Goal: Information Seeking & Learning: Learn about a topic

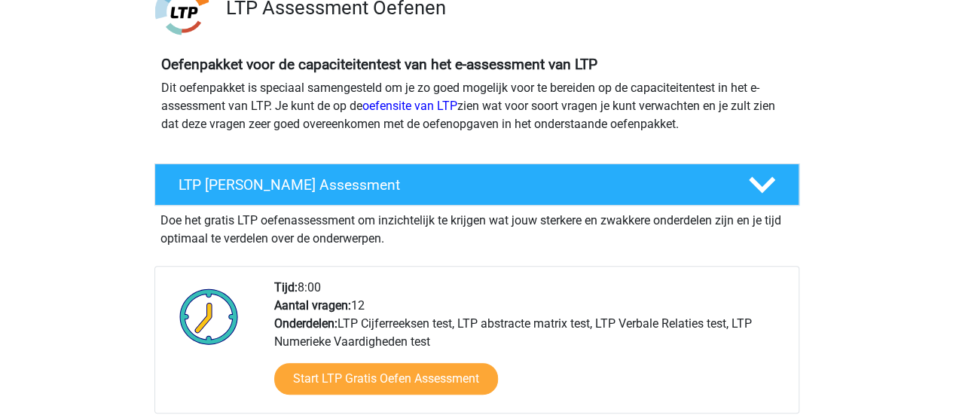
scroll to position [151, 0]
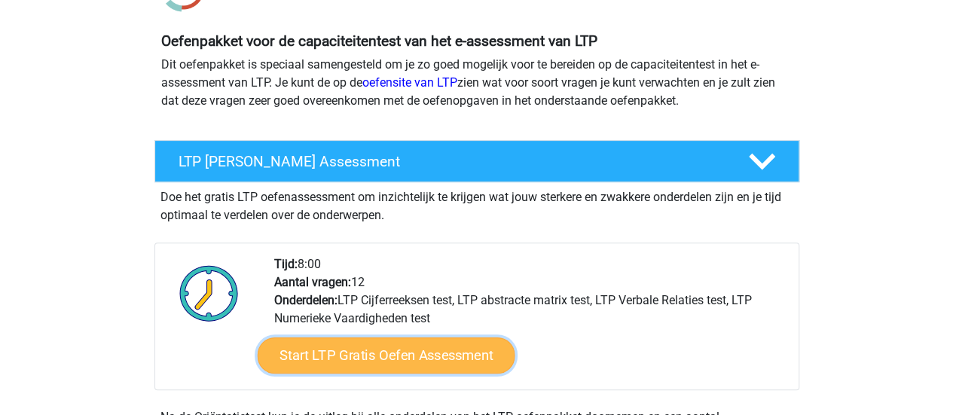
click at [404, 359] on link "Start LTP Gratis Oefen Assessment" at bounding box center [386, 355] width 258 height 36
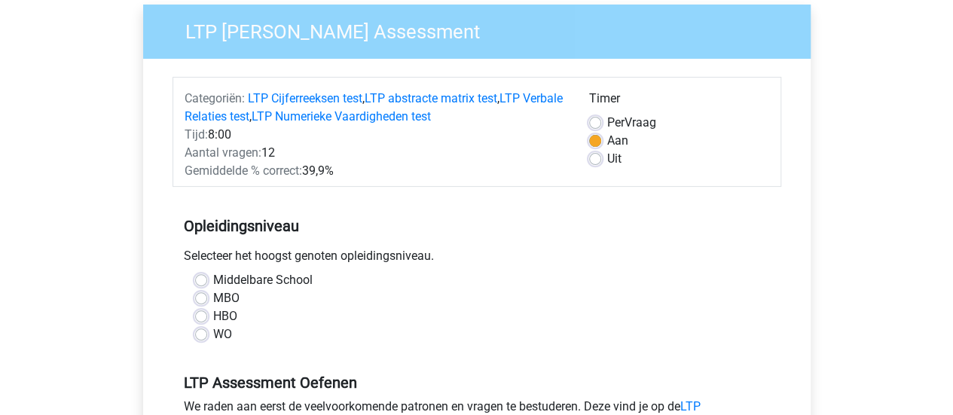
scroll to position [151, 0]
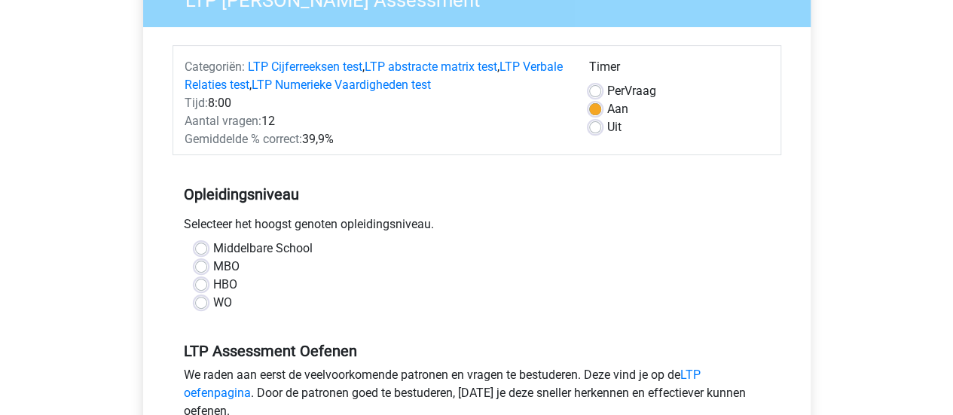
click at [213, 301] on label "WO" at bounding box center [222, 303] width 19 height 18
click at [200, 301] on input "WO" at bounding box center [201, 301] width 12 height 15
radio input "true"
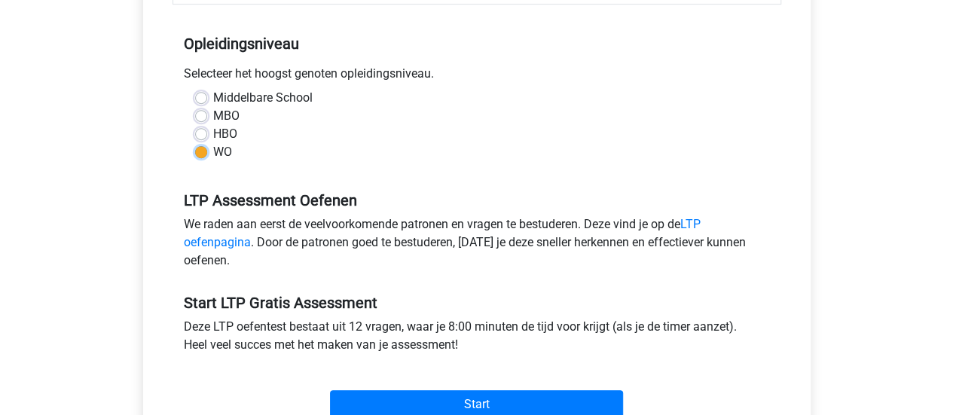
scroll to position [377, 0]
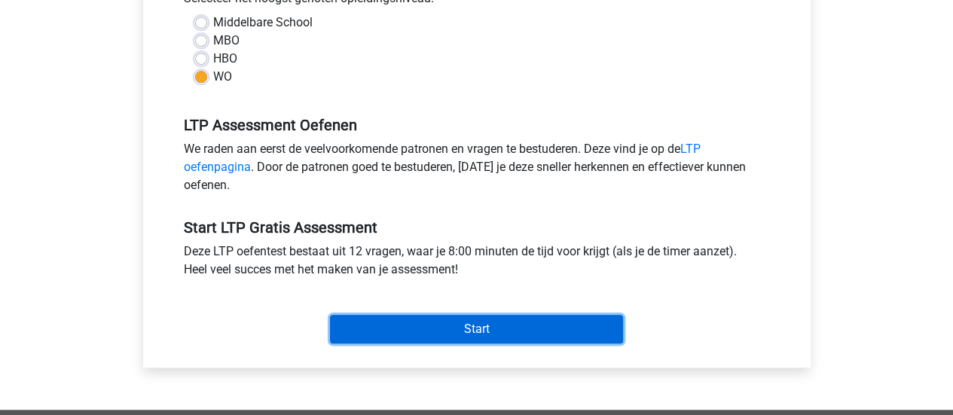
click at [470, 328] on input "Start" at bounding box center [476, 329] width 293 height 29
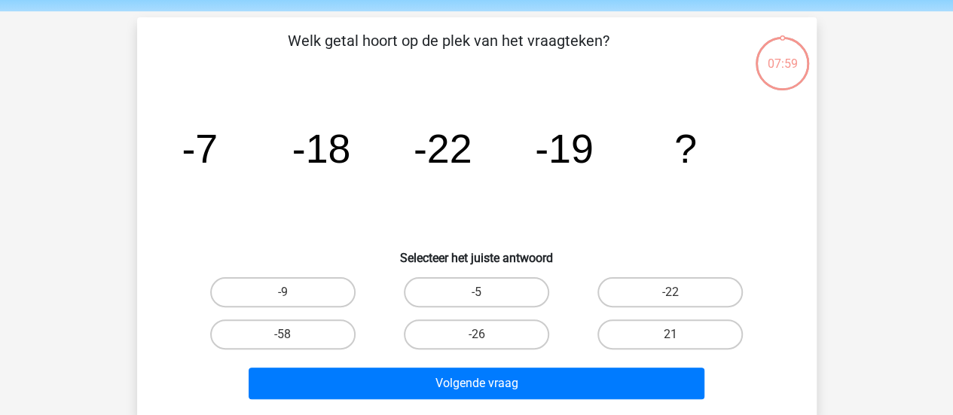
scroll to position [75, 0]
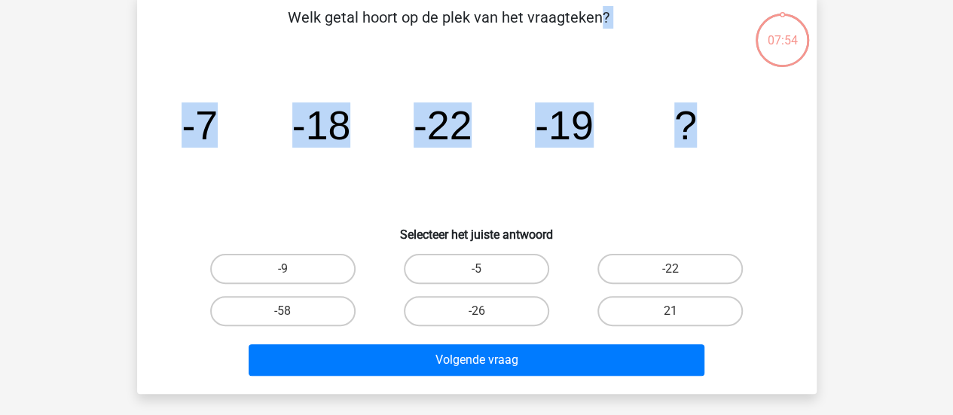
drag, startPoint x: 290, startPoint y: 14, endPoint x: 699, endPoint y: 122, distance: 423.0
click at [699, 122] on div "Welk getal hoort op de plek van het vraagteken? image/svg+xml -7 -18 -22 -19 ? …" at bounding box center [476, 194] width 667 height 376
click at [699, 122] on icon "image/svg+xml -7 -18 -22 -19 ?" at bounding box center [476, 139] width 607 height 152
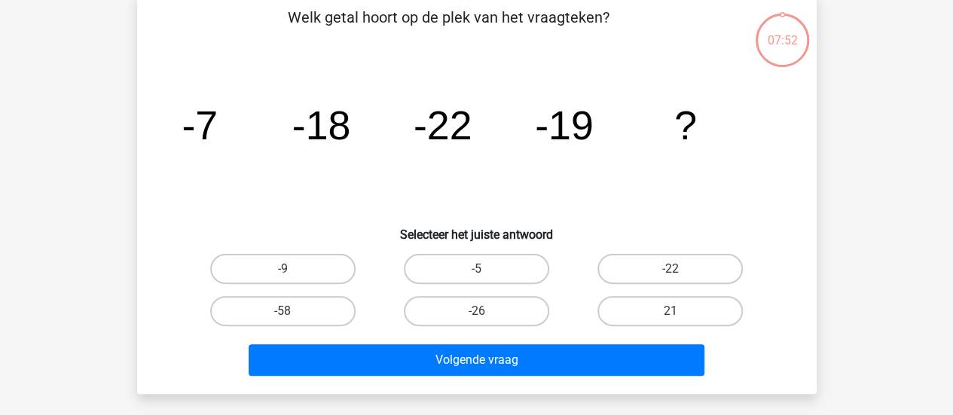
click at [285, 15] on p "Welk getal hoort op de plek van het vraagteken?" at bounding box center [448, 28] width 575 height 45
click at [293, 16] on p "Welk getal hoort op de plek van het vraagteken?" at bounding box center [448, 28] width 575 height 45
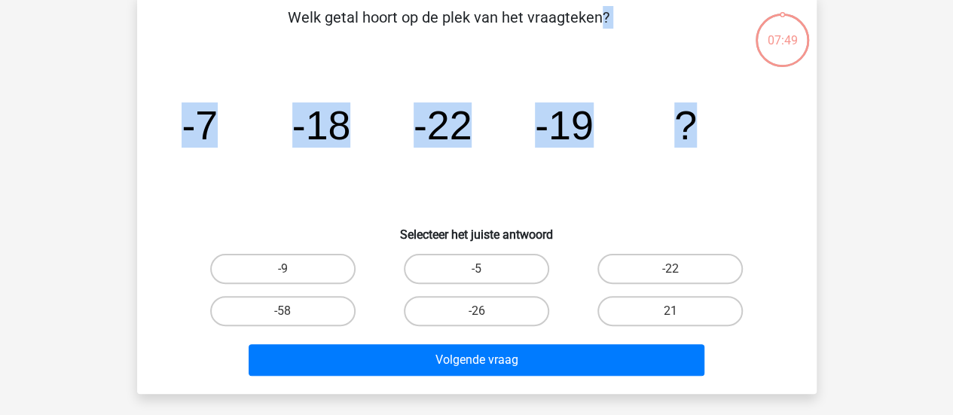
click at [697, 116] on icon "image/svg+xml -7 -18 -22 -19 ?" at bounding box center [476, 139] width 607 height 152
copy div "Welk getal hoort op de plek van het vraagteken? image/svg+xml -7 -18 -22 -19 ?"
click at [597, 177] on icon "image/svg+xml -7 -18 -22 -19 ?" at bounding box center [476, 139] width 607 height 152
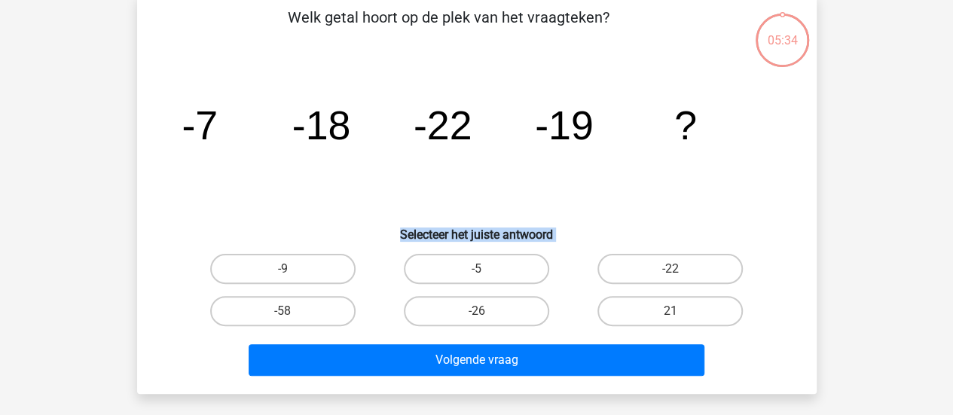
drag, startPoint x: 400, startPoint y: 229, endPoint x: 672, endPoint y: 329, distance: 289.8
click at [672, 329] on div "Welk getal hoort op de plek van het vraagteken? image/svg+xml -7 -18 -22 -19 ? …" at bounding box center [476, 194] width 667 height 376
click at [717, 319] on label "21" at bounding box center [669, 311] width 145 height 30
click at [680, 319] on input "21" at bounding box center [675, 316] width 10 height 10
radio input "true"
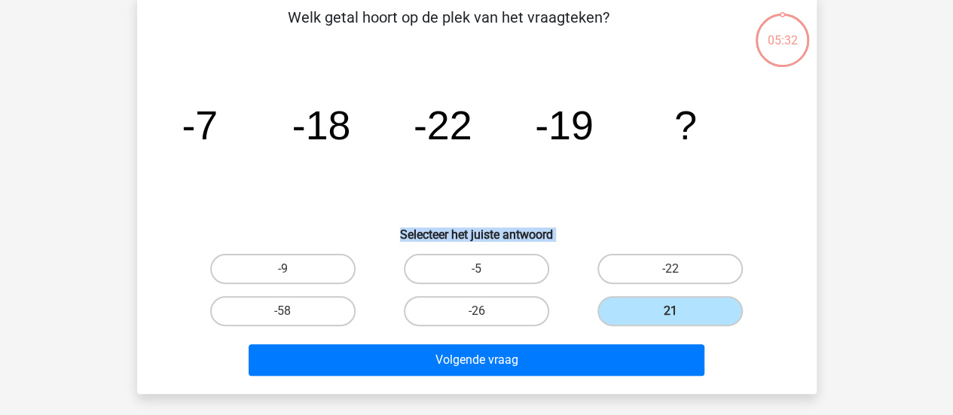
click at [616, 216] on h6 "Selecteer het juiste antwoord" at bounding box center [476, 228] width 631 height 26
click at [603, 185] on icon "image/svg+xml -7 -18 -22 -19 ?" at bounding box center [476, 139] width 607 height 152
click at [512, 229] on h6 "Selecteer het juiste antwoord" at bounding box center [476, 228] width 631 height 26
click at [496, 312] on label "-26" at bounding box center [476, 311] width 145 height 30
click at [486, 312] on input "-26" at bounding box center [481, 316] width 10 height 10
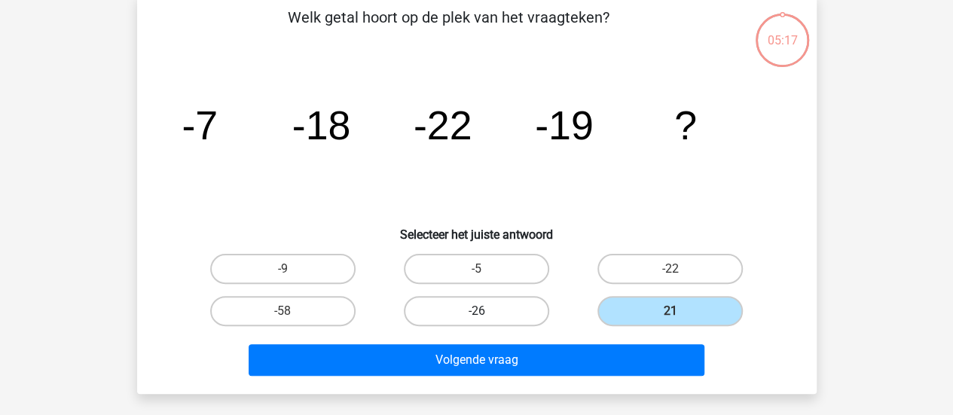
radio input "true"
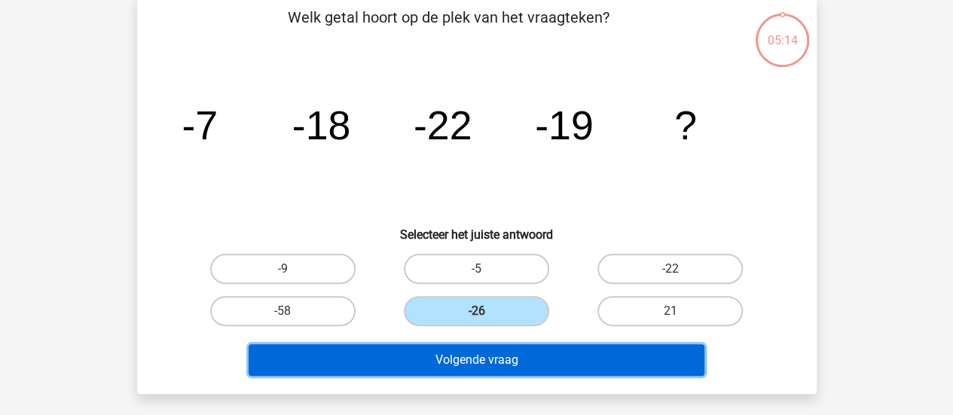
click at [503, 359] on button "Volgende vraag" at bounding box center [477, 360] width 456 height 32
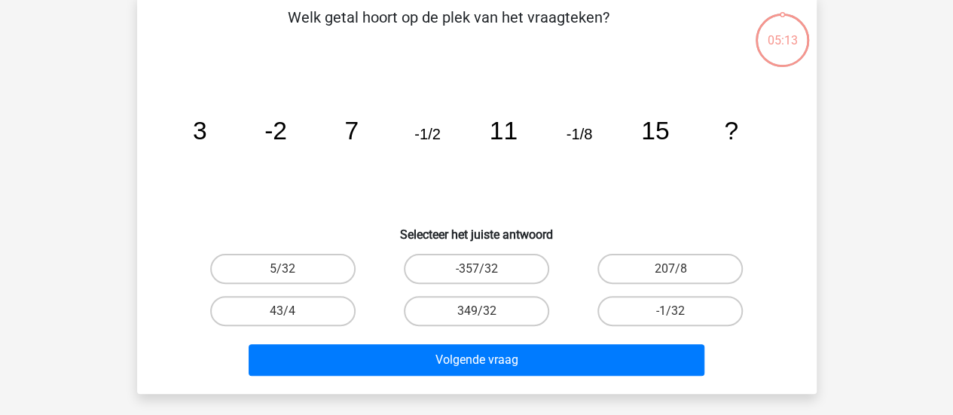
scroll to position [69, 0]
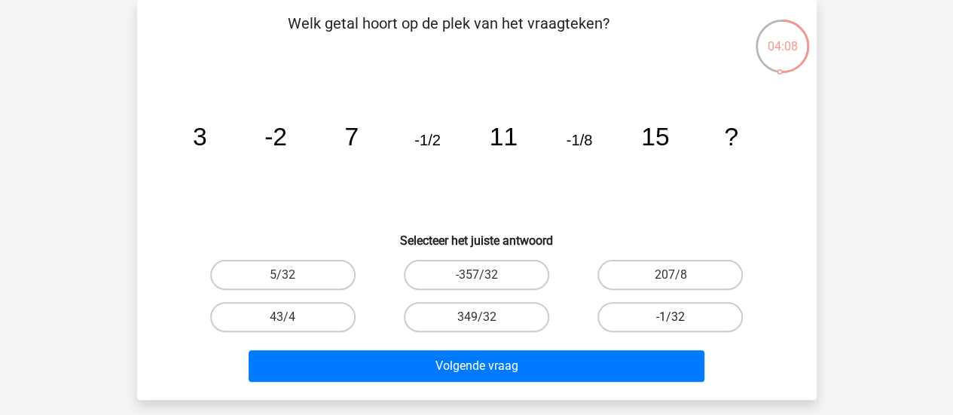
click at [668, 319] on label "-1/32" at bounding box center [669, 317] width 145 height 30
click at [670, 319] on input "-1/32" at bounding box center [675, 322] width 10 height 10
radio input "true"
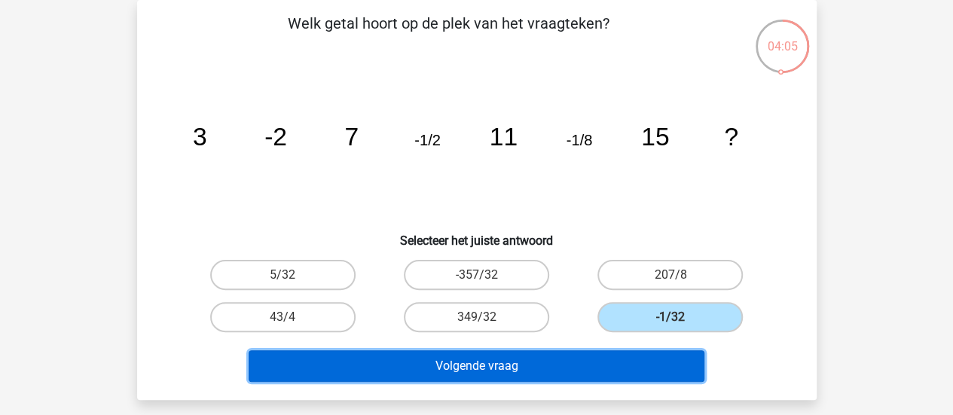
click at [499, 365] on button "Volgende vraag" at bounding box center [477, 366] width 456 height 32
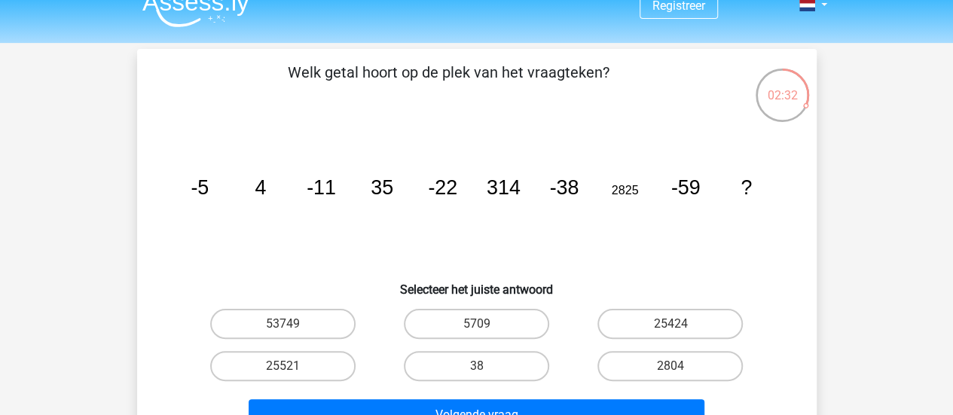
scroll to position [0, 0]
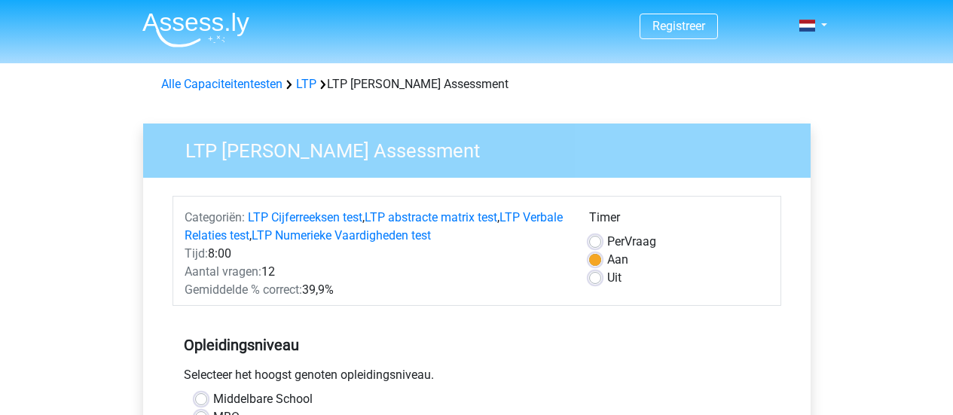
scroll to position [375, 0]
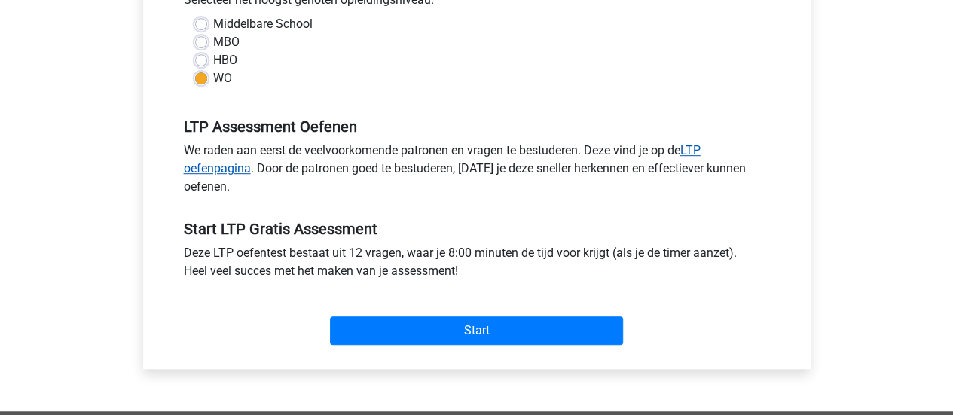
click at [219, 168] on link "LTP oefenpagina" at bounding box center [442, 159] width 517 height 32
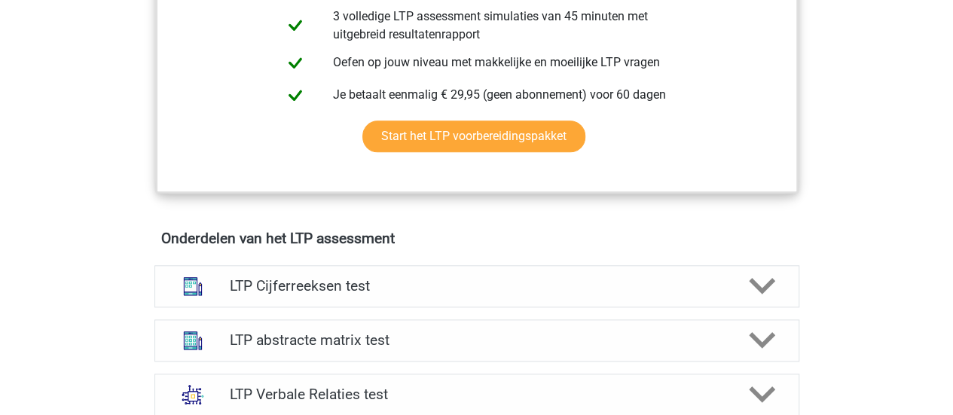
scroll to position [829, 0]
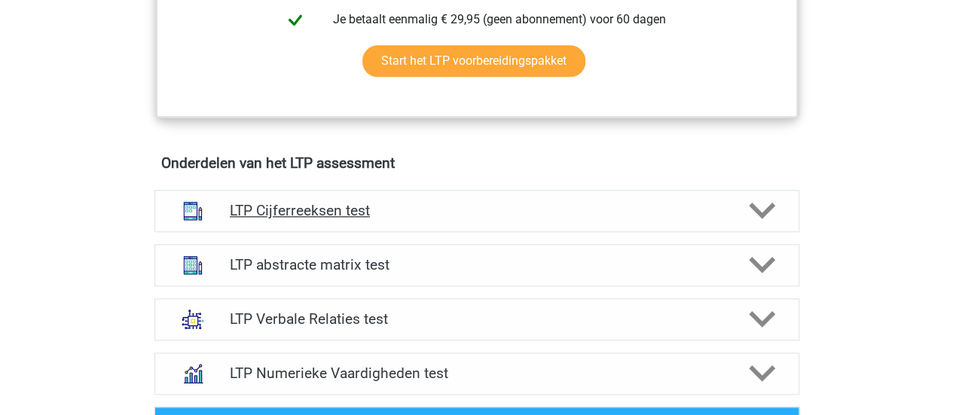
click at [331, 211] on h4 "LTP Cijferreeksen test" at bounding box center [476, 210] width 493 height 17
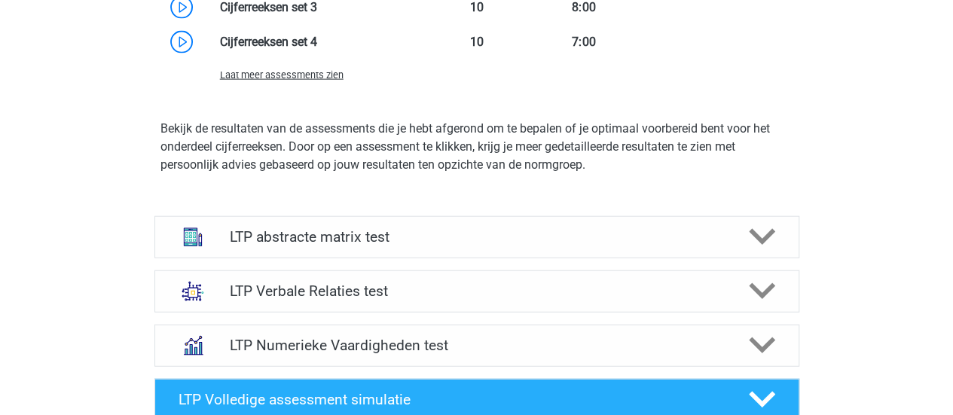
scroll to position [1732, 0]
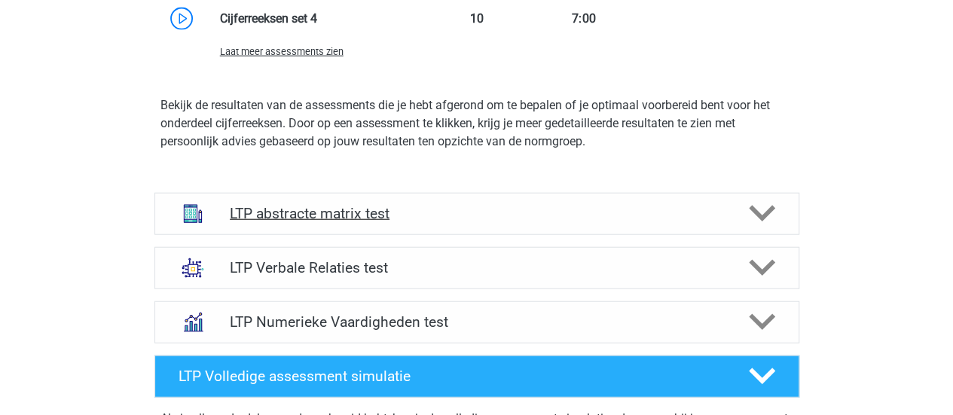
click at [352, 212] on h4 "LTP abstracte matrix test" at bounding box center [476, 213] width 493 height 17
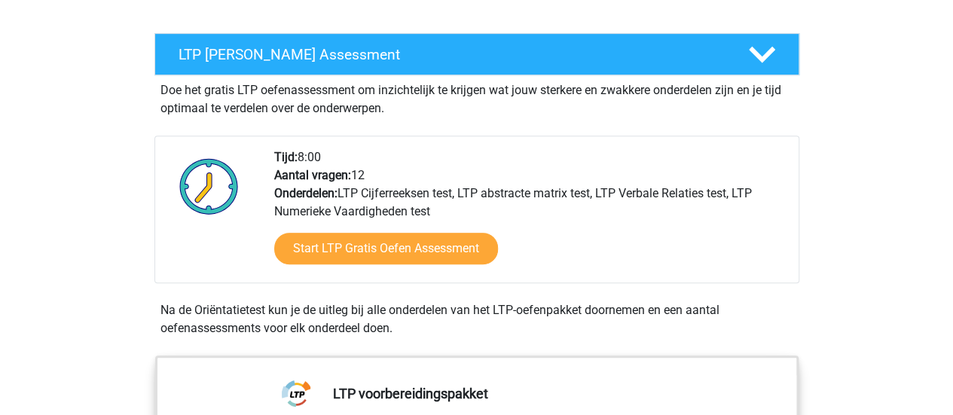
scroll to position [75, 0]
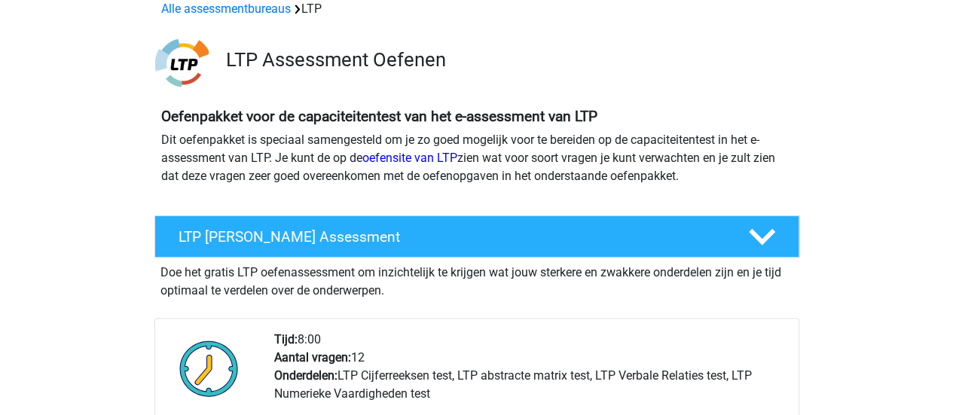
click at [256, 263] on div "Doe het gratis LTP oefenassessment om inzichtelijk te krijgen wat jouw sterkere…" at bounding box center [476, 279] width 645 height 42
click at [255, 234] on h4 "LTP [PERSON_NAME] Assessment" at bounding box center [451, 236] width 545 height 17
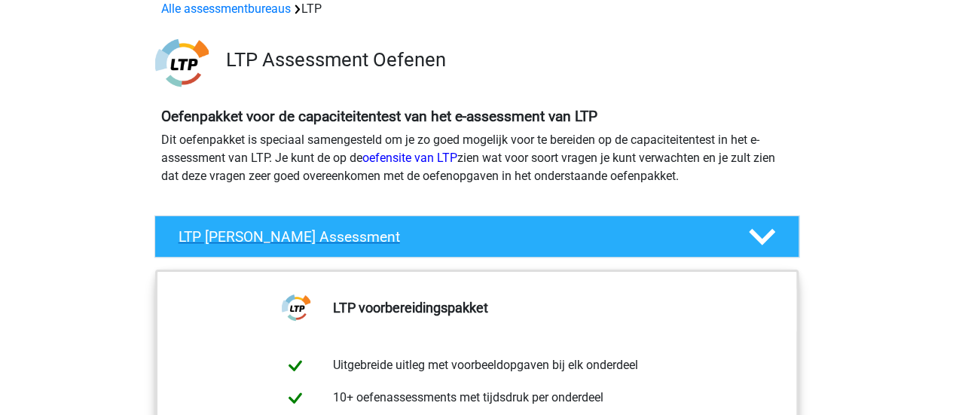
click at [764, 235] on icon at bounding box center [762, 237] width 26 height 26
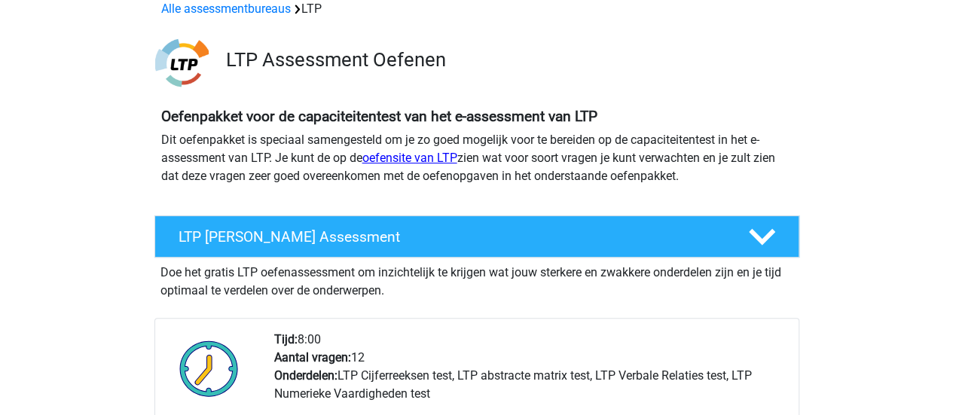
click at [416, 157] on link "oefensite van LTP" at bounding box center [409, 158] width 95 height 14
